Goal: Information Seeking & Learning: Learn about a topic

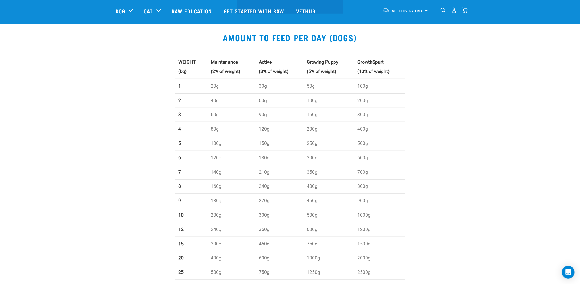
scroll to position [133, 0]
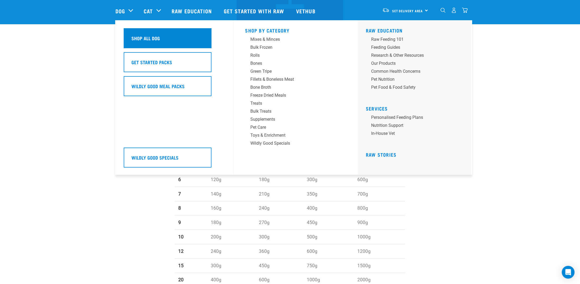
click at [134, 36] on h5 "Shop All Dog" at bounding box center [145, 38] width 28 height 7
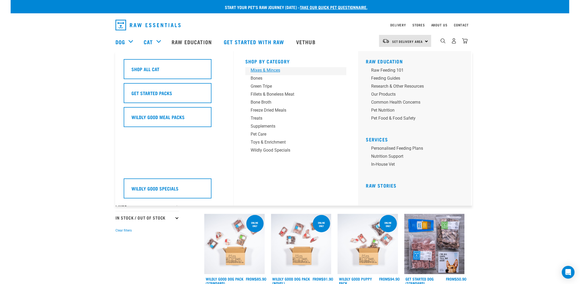
click at [259, 68] on div "Mixes & Minces" at bounding box center [292, 70] width 83 height 6
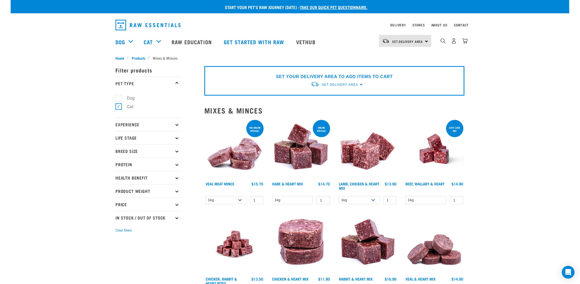
click at [176, 138] on icon at bounding box center [176, 137] width 3 height 3
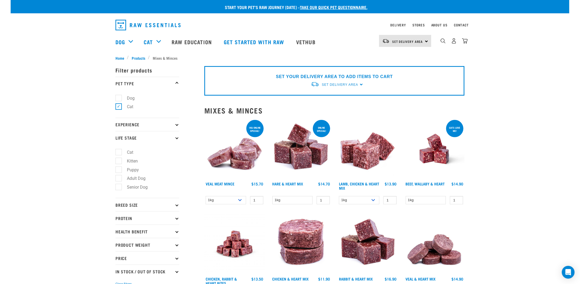
click at [123, 169] on label "Puppy" at bounding box center [129, 169] width 23 height 7
click at [119, 169] on input "Puppy" at bounding box center [116, 168] width 3 height 3
checkbox input "true"
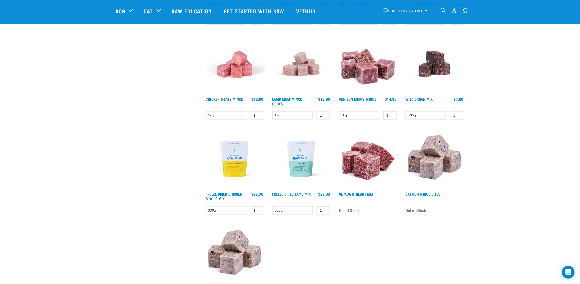
scroll to position [319, 0]
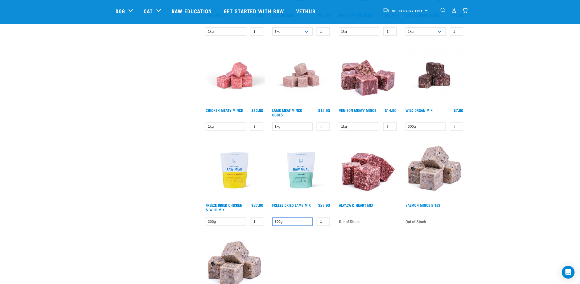
click at [288, 219] on select "300g" at bounding box center [292, 221] width 40 height 8
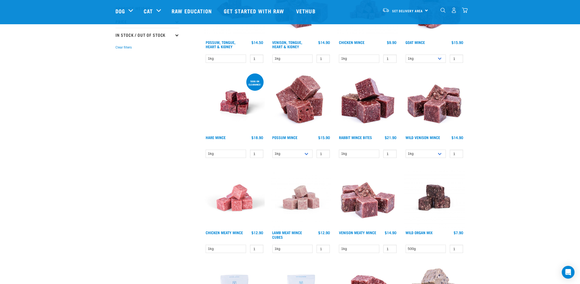
scroll to position [186, 0]
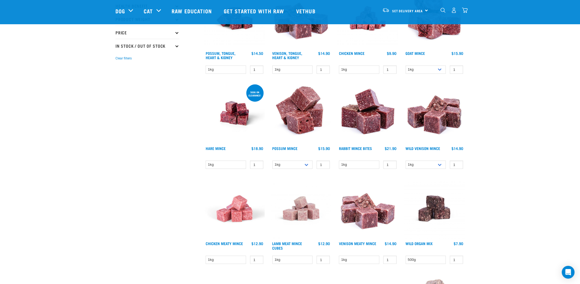
click at [228, 216] on img at bounding box center [234, 208] width 60 height 60
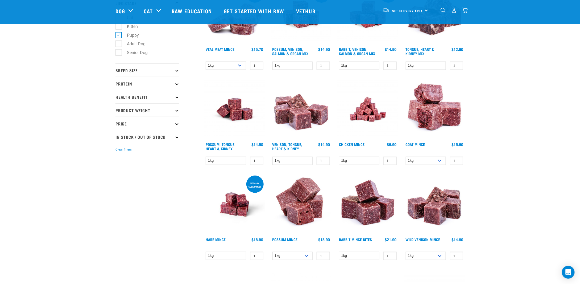
scroll to position [80, 0]
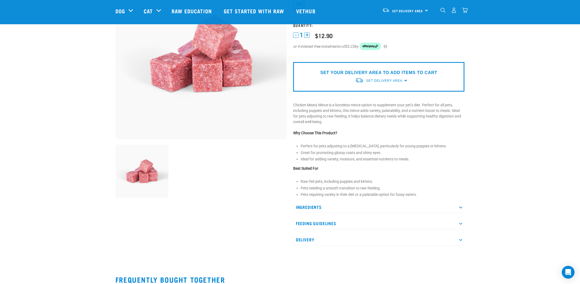
scroll to position [80, 0]
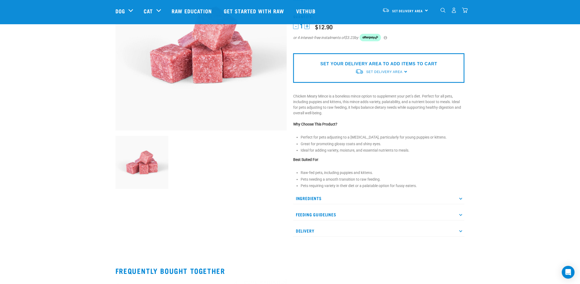
click at [328, 212] on p "Feeding Guidelines" at bounding box center [378, 214] width 171 height 12
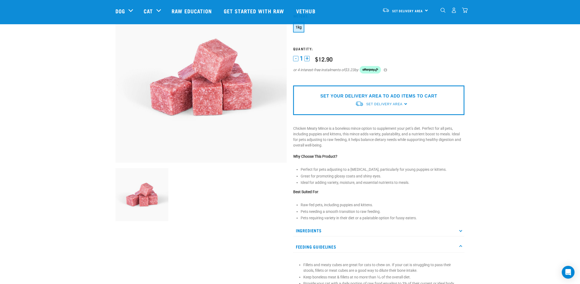
scroll to position [0, 0]
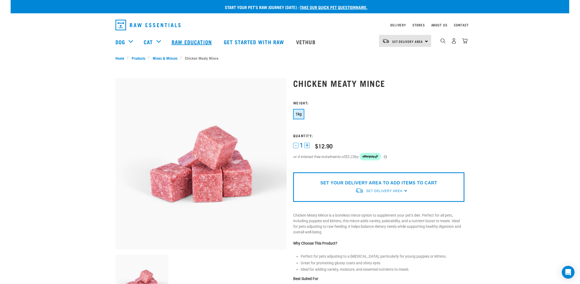
click at [187, 43] on link "Raw Education" at bounding box center [192, 41] width 52 height 21
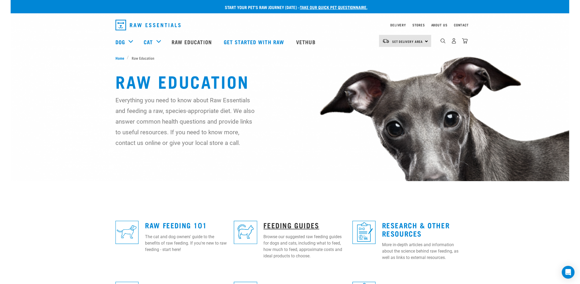
click at [278, 223] on link "Feeding Guides" at bounding box center [292, 225] width 56 height 4
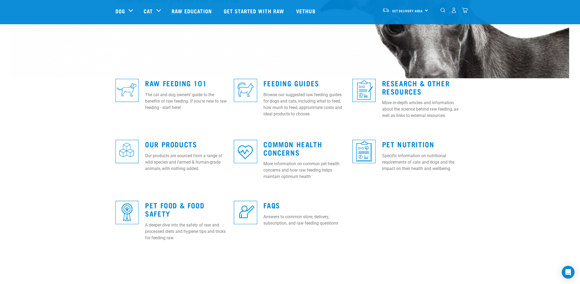
scroll to position [106, 0]
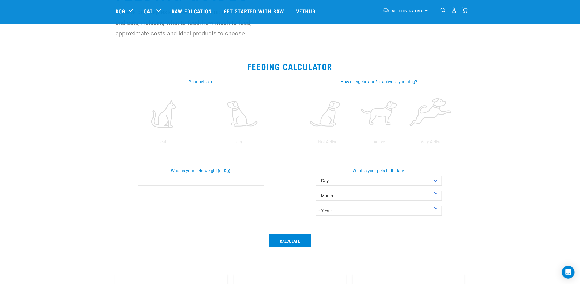
scroll to position [60, 0]
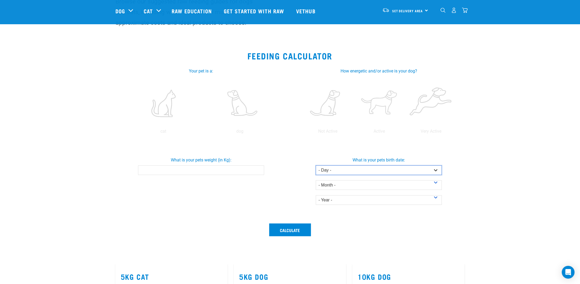
click at [437, 169] on select "- Day - 1 2 3 4 5 6 7 8 9 10 11 12 13 14 15 16 17 18 19 20 21 22 23 24 25 26 27" at bounding box center [379, 170] width 126 height 10
select select "1"
click at [316, 165] on select "- Day - 1 2 3 4 5 6 7 8 9 10 11 12 13 14 15 16 17 18 19 20 21 22 23 24 25 26 27" at bounding box center [379, 170] width 126 height 10
click at [407, 186] on select "- Month - January February March April May June July August September October N…" at bounding box center [379, 185] width 126 height 10
select select "April"
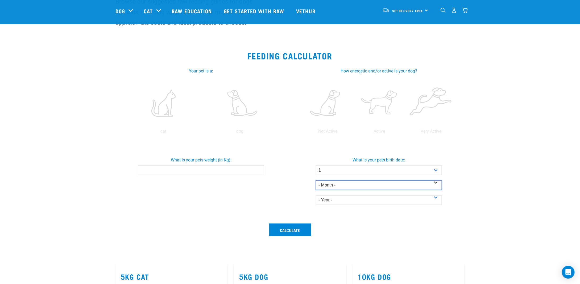
click at [316, 180] on select "- Month - January February March April May June July August September October N…" at bounding box center [379, 185] width 126 height 10
click at [388, 200] on select "- Year - 2025 2024 2023 2022 2021 2020 2019 2018 2017 2016 2015 2014" at bounding box center [379, 200] width 126 height 10
select select "2025"
click at [316, 195] on select "- Year - 2025 2024 2023 2022 2021 2020 2019 2018 2017 2016 2015 2014" at bounding box center [379, 200] width 126 height 10
click at [197, 171] on input "What is your pets weight (in Kg):" at bounding box center [201, 170] width 126 height 10
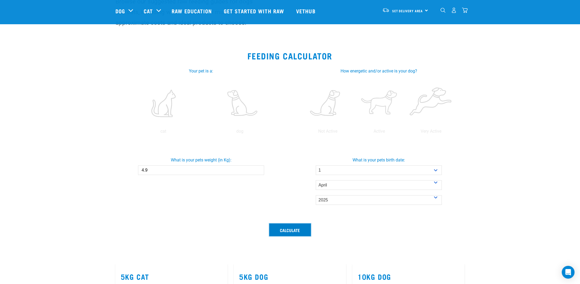
click at [294, 229] on button "Calculate" at bounding box center [290, 229] width 42 height 13
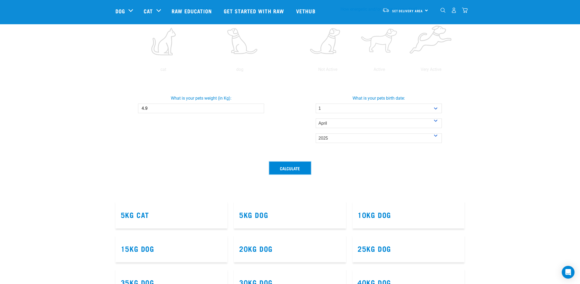
scroll to position [33, 0]
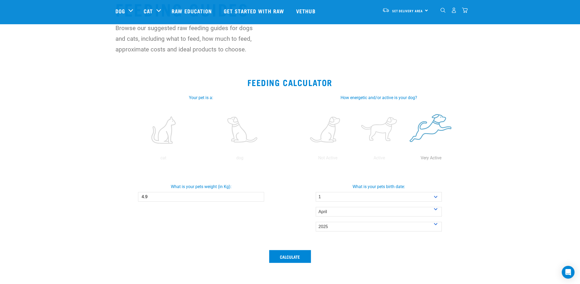
click at [436, 126] on label at bounding box center [430, 129] width 49 height 45
click at [405, 159] on input "radio" at bounding box center [405, 159] width 0 height 0
click at [229, 153] on div "cat dog" at bounding box center [201, 132] width 165 height 58
click at [235, 142] on label at bounding box center [240, 129] width 74 height 45
click at [202, 159] on input "radio" at bounding box center [202, 159] width 0 height 0
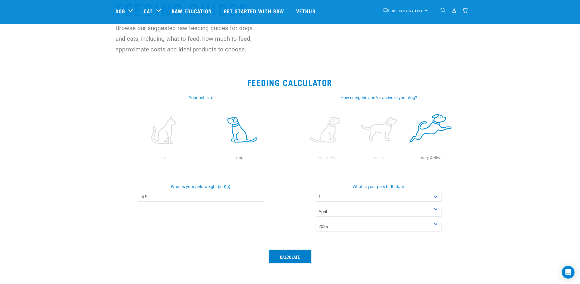
click at [279, 260] on button "Calculate" at bounding box center [290, 256] width 42 height 13
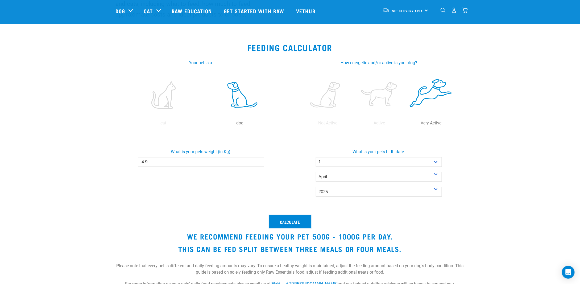
scroll to position [60, 0]
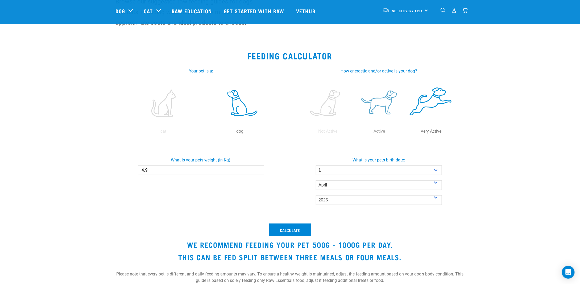
click at [380, 105] on label at bounding box center [379, 103] width 49 height 45
click at [354, 133] on input "radio" at bounding box center [354, 133] width 0 height 0
click at [304, 227] on button "Calculate" at bounding box center [290, 229] width 42 height 13
click at [293, 226] on button "Calculate" at bounding box center [290, 229] width 42 height 13
click at [288, 227] on button "Calculate" at bounding box center [290, 229] width 42 height 13
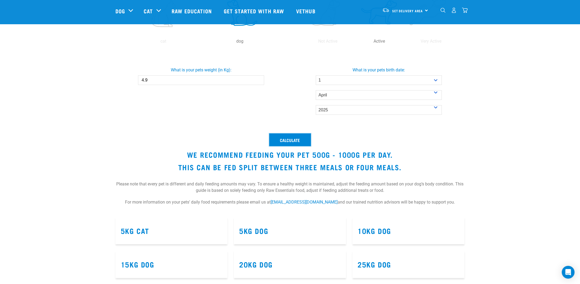
scroll to position [113, 0]
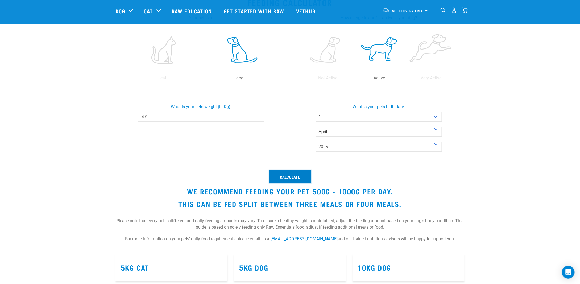
click at [288, 179] on button "Calculate" at bounding box center [290, 176] width 42 height 13
click at [288, 178] on button "Calculate" at bounding box center [290, 176] width 42 height 13
click at [287, 177] on button "Calculate" at bounding box center [290, 176] width 42 height 13
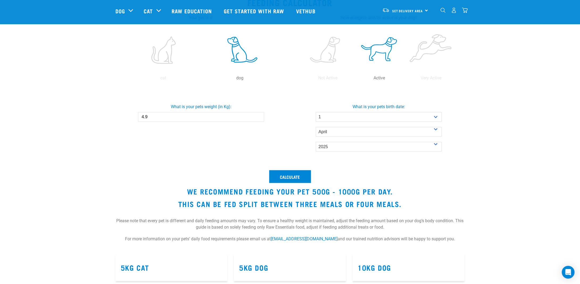
drag, startPoint x: 148, startPoint y: 117, endPoint x: 111, endPoint y: 112, distance: 37.6
click at [111, 112] on div "What is your pets weight (in Kg): 4.9" at bounding box center [201, 110] width 180 height 22
click at [283, 171] on button "Calculate" at bounding box center [290, 176] width 42 height 13
click at [289, 176] on button "Calculate" at bounding box center [290, 176] width 42 height 13
click at [291, 177] on button "Calculate" at bounding box center [290, 176] width 42 height 13
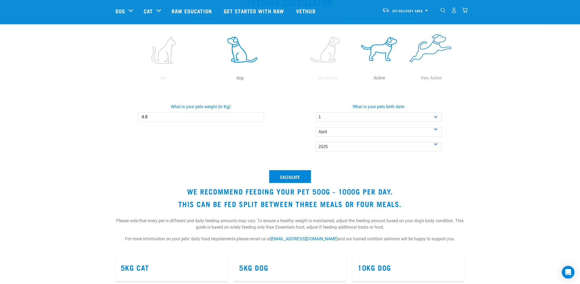
click at [417, 60] on label at bounding box center [430, 49] width 49 height 45
click at [405, 79] on input "radio" at bounding box center [405, 79] width 0 height 0
click at [285, 178] on button "Calculate" at bounding box center [290, 176] width 42 height 13
click at [385, 49] on label at bounding box center [379, 49] width 49 height 45
click at [354, 79] on input "radio" at bounding box center [354, 79] width 0 height 0
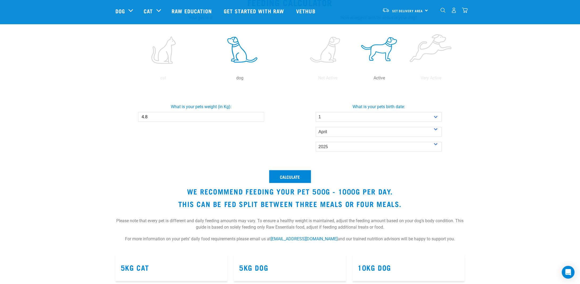
drag, startPoint x: 167, startPoint y: 118, endPoint x: 86, endPoint y: 110, distance: 81.0
click at [86, 110] on section "Feeding Calculator Your pet is a: cat dog dog Active How energetic and/or activ…" at bounding box center [290, 122] width 559 height 262
type input "5"
click at [293, 176] on button "Calculate" at bounding box center [290, 176] width 42 height 13
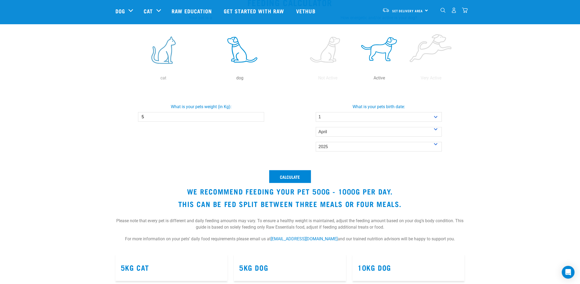
click at [170, 56] on label at bounding box center [163, 49] width 74 height 45
click at [125, 79] on input "radio" at bounding box center [125, 79] width 0 height 0
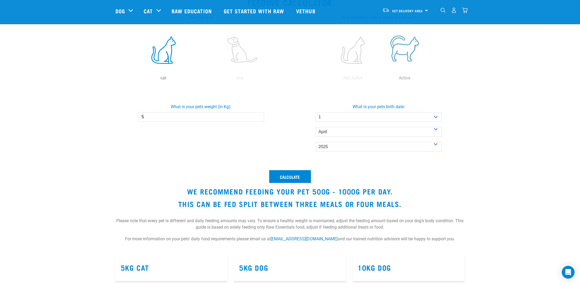
click at [407, 56] on label at bounding box center [404, 49] width 49 height 45
click at [379, 79] on input "radio" at bounding box center [379, 79] width 0 height 0
click at [295, 175] on button "Calculate" at bounding box center [290, 176] width 42 height 13
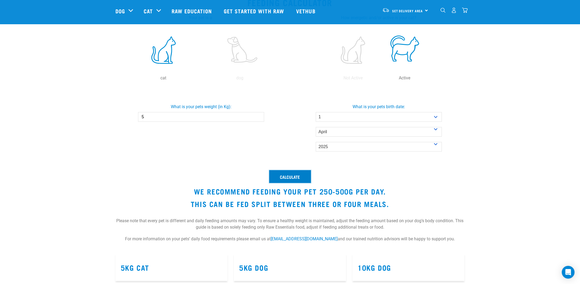
click at [293, 171] on button "Calculate" at bounding box center [290, 176] width 42 height 13
click at [240, 60] on label at bounding box center [240, 49] width 74 height 45
click at [202, 79] on input "radio" at bounding box center [202, 79] width 0 height 0
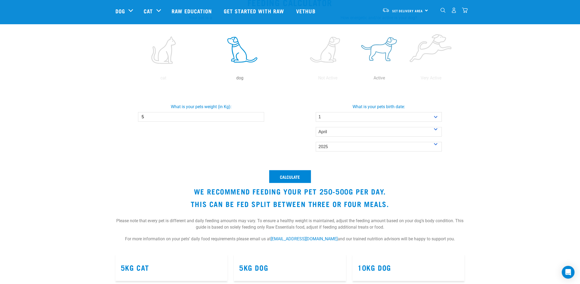
click at [387, 49] on label at bounding box center [379, 49] width 49 height 45
click at [354, 79] on input "radio" at bounding box center [354, 79] width 0 height 0
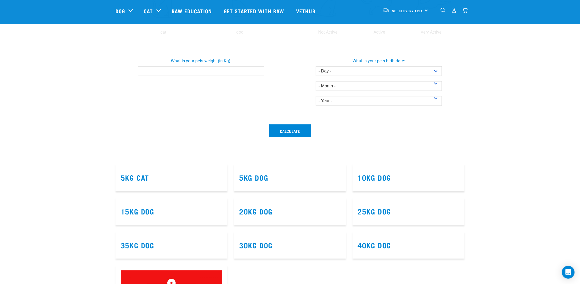
scroll to position [159, 0]
click at [217, 70] on input "What is your pets weight (in Kg):" at bounding box center [201, 71] width 126 height 10
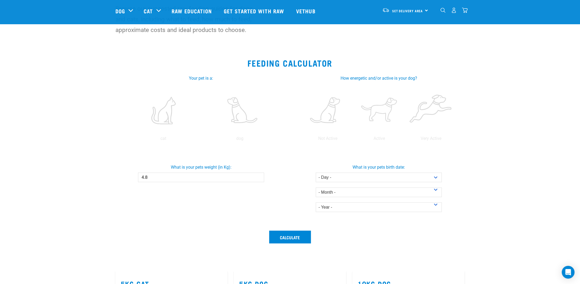
scroll to position [52, 0]
type input "4.8"
click at [239, 114] on label at bounding box center [240, 110] width 74 height 45
click at [202, 140] on input "radio" at bounding box center [202, 140] width 0 height 0
click at [374, 110] on label at bounding box center [379, 110] width 49 height 45
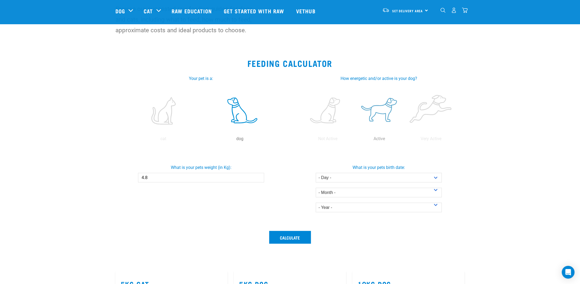
click at [354, 140] on input "radio" at bounding box center [354, 140] width 0 height 0
click at [403, 169] on label "What is your pets birth date:" at bounding box center [379, 167] width 180 height 6
click at [404, 176] on select "- Day - 1 2 3 4 5 6 7 8 9 10 11 12 13 14 15 16 17 18 19 20 21 22 23 24 25 26 27" at bounding box center [379, 178] width 126 height 10
select select "1"
click at [316, 173] on select "- Day - 1 2 3 4 5 6 7 8 9 10 11 12 13 14 15 16 17 18 19 20 21 22 23 24 25 26 27" at bounding box center [379, 178] width 126 height 10
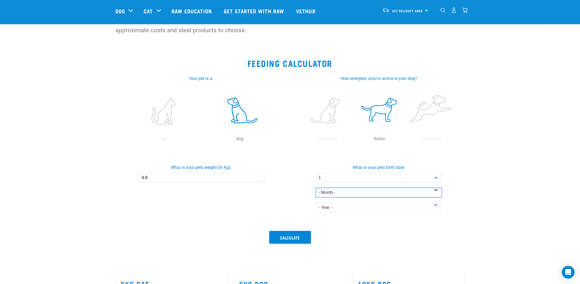
click at [379, 191] on select "- Month - January February March April May June July August September October N…" at bounding box center [379, 193] width 126 height 10
select select "April"
click at [316, 188] on select "- Month - January February March April May June July August September October N…" at bounding box center [379, 193] width 126 height 10
click at [371, 205] on select "- Year - 2025 2024 2023 2022 2021 2020 2019 2018 2017 2016 2015 2014" at bounding box center [379, 207] width 126 height 10
select select "2025"
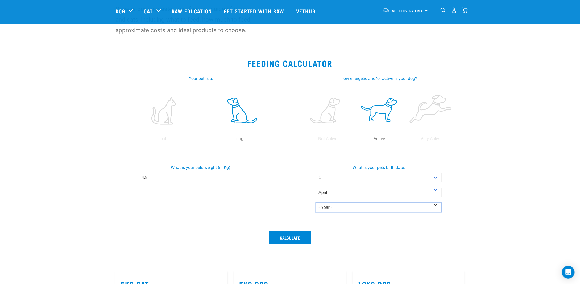
click at [316, 202] on select "- Year - 2025 2024 2023 2022 2021 2020 2019 2018 2017 2016 2015 2014" at bounding box center [379, 207] width 126 height 10
click at [295, 238] on button "Calculate" at bounding box center [290, 237] width 42 height 13
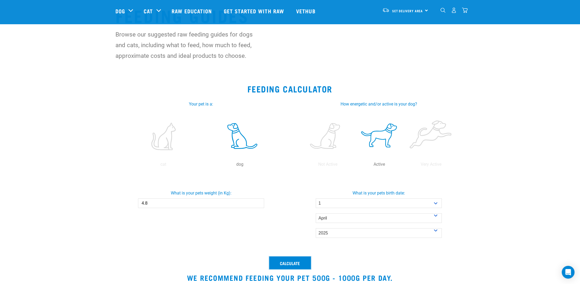
scroll to position [0, 0]
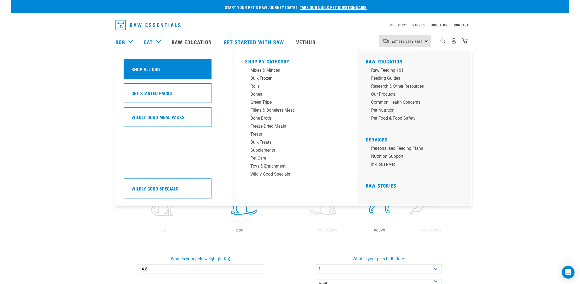
click at [133, 65] on div "Shop All Dog" at bounding box center [168, 69] width 88 height 20
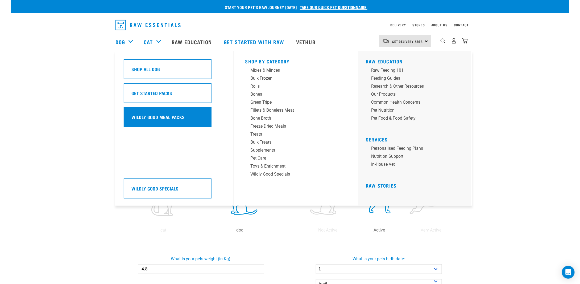
click at [137, 119] on h5 "Wildly Good Meal Packs" at bounding box center [157, 116] width 53 height 7
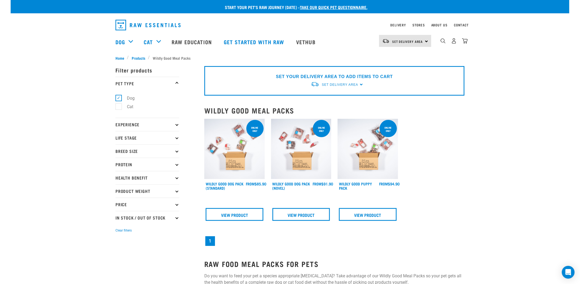
click at [371, 144] on img at bounding box center [368, 149] width 60 height 60
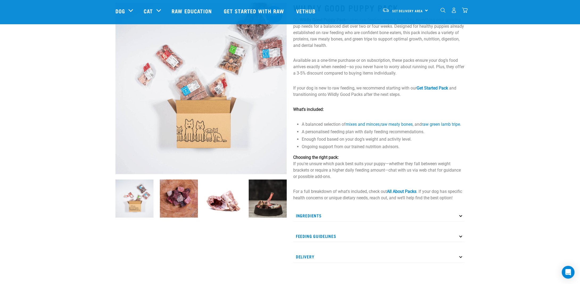
scroll to position [53, 0]
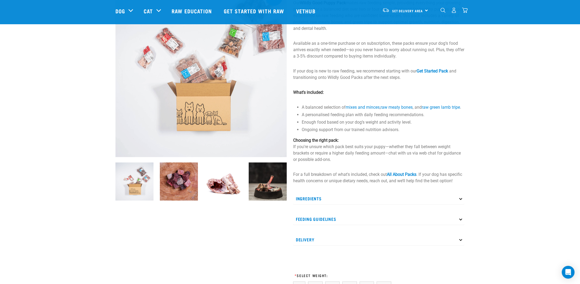
click at [465, 216] on div "Wildly Good Puppy Pack Our Wildly Good Puppy Pack makes raw feeding simple, pro…" at bounding box center [379, 228] width 178 height 500
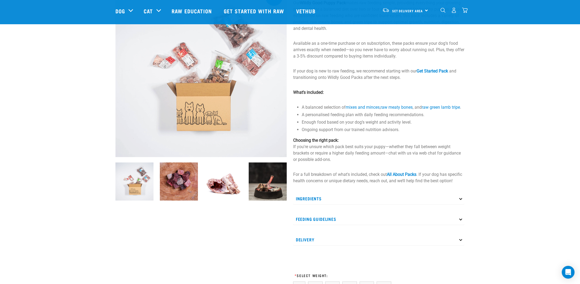
click at [449, 204] on p "Ingredients" at bounding box center [378, 198] width 171 height 12
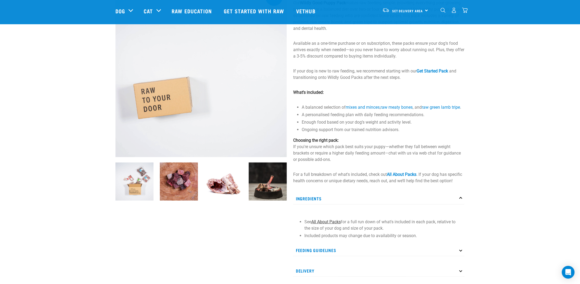
click at [325, 224] on link "All About Packs" at bounding box center [326, 221] width 30 height 5
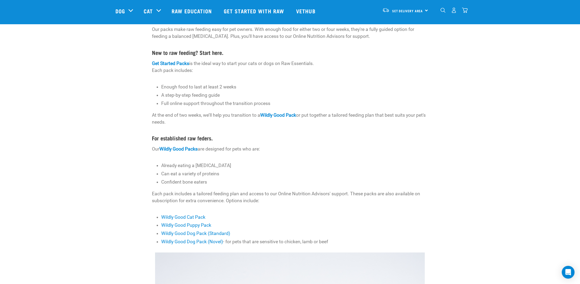
scroll to position [80, 0]
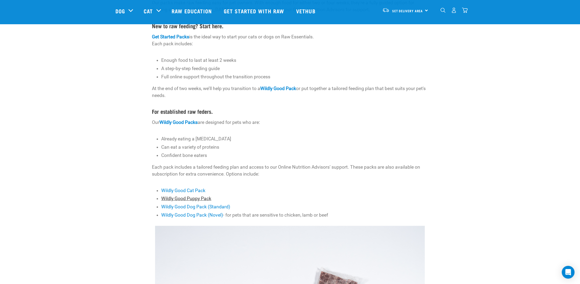
click at [182, 196] on link "Wildly Good Puppy Pack" at bounding box center [186, 198] width 50 height 5
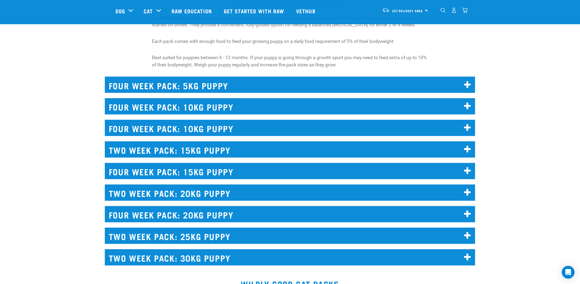
click at [464, 77] on h2 "FOUR WEEK PACK: 5KG PUPPY" at bounding box center [290, 85] width 370 height 16
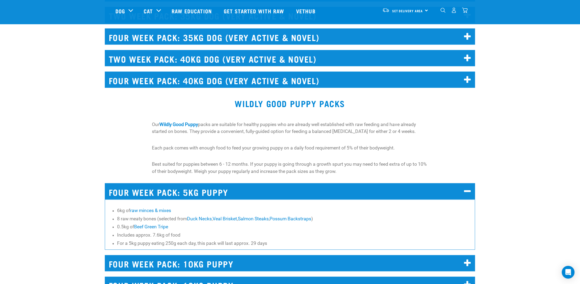
scroll to position [3331, 0]
